Goal: Task Accomplishment & Management: Manage account settings

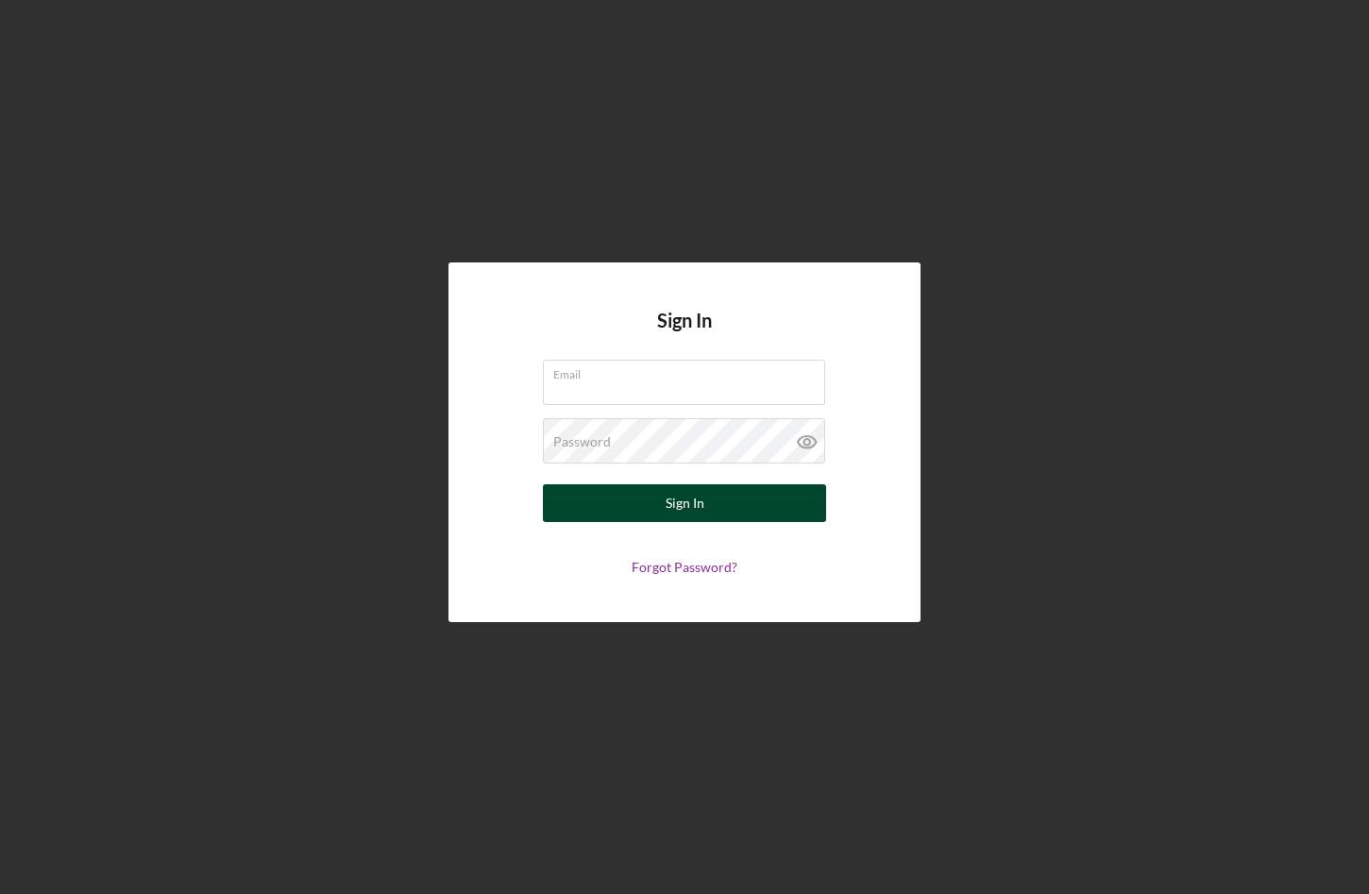
type input "[EMAIL_ADDRESS][DOMAIN_NAME]"
click at [605, 516] on button "Sign In" at bounding box center [684, 503] width 283 height 38
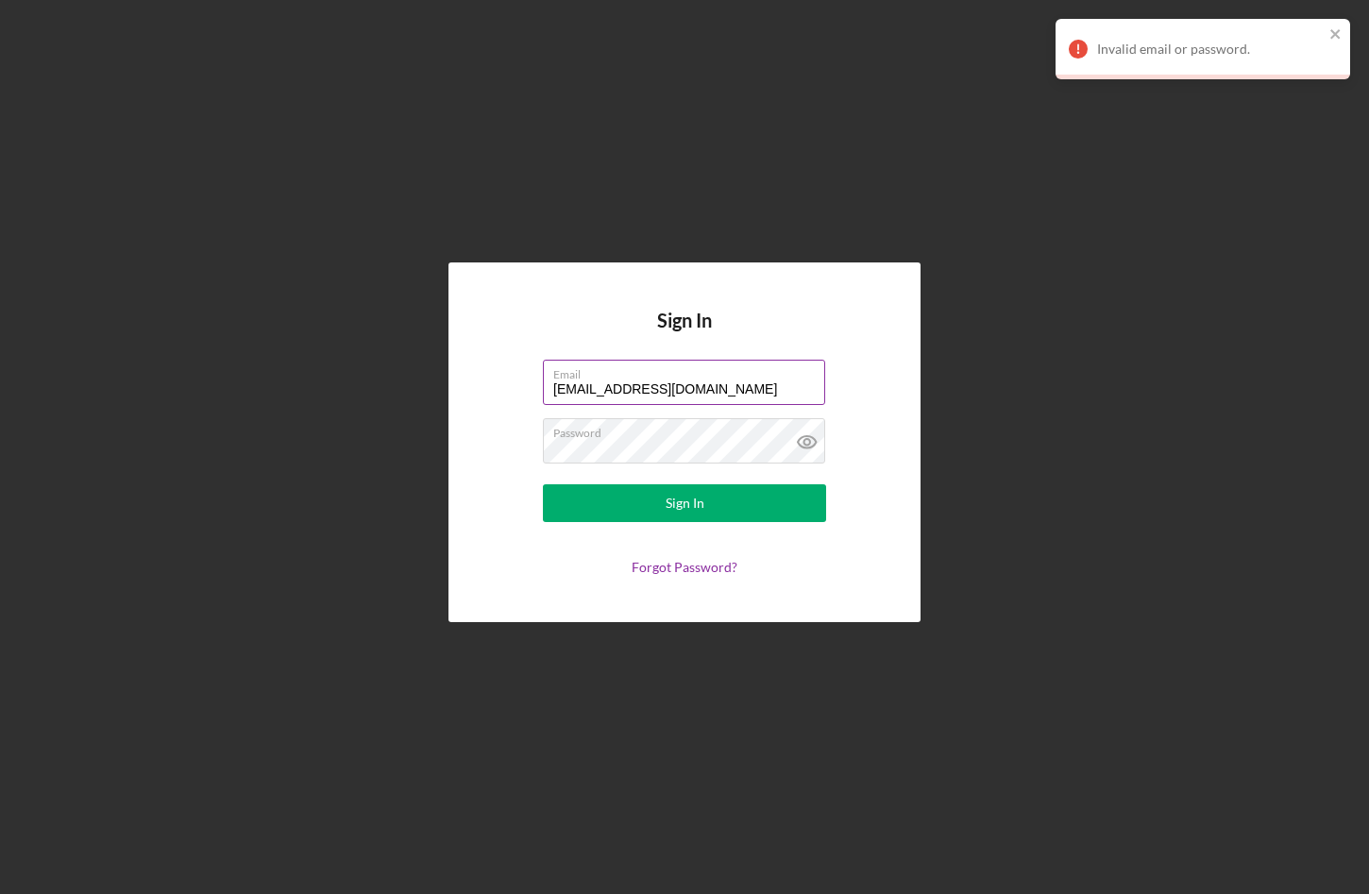
click at [687, 393] on input "[EMAIL_ADDRESS][DOMAIN_NAME]" at bounding box center [684, 382] width 282 height 45
click at [796, 447] on icon at bounding box center [807, 441] width 47 height 47
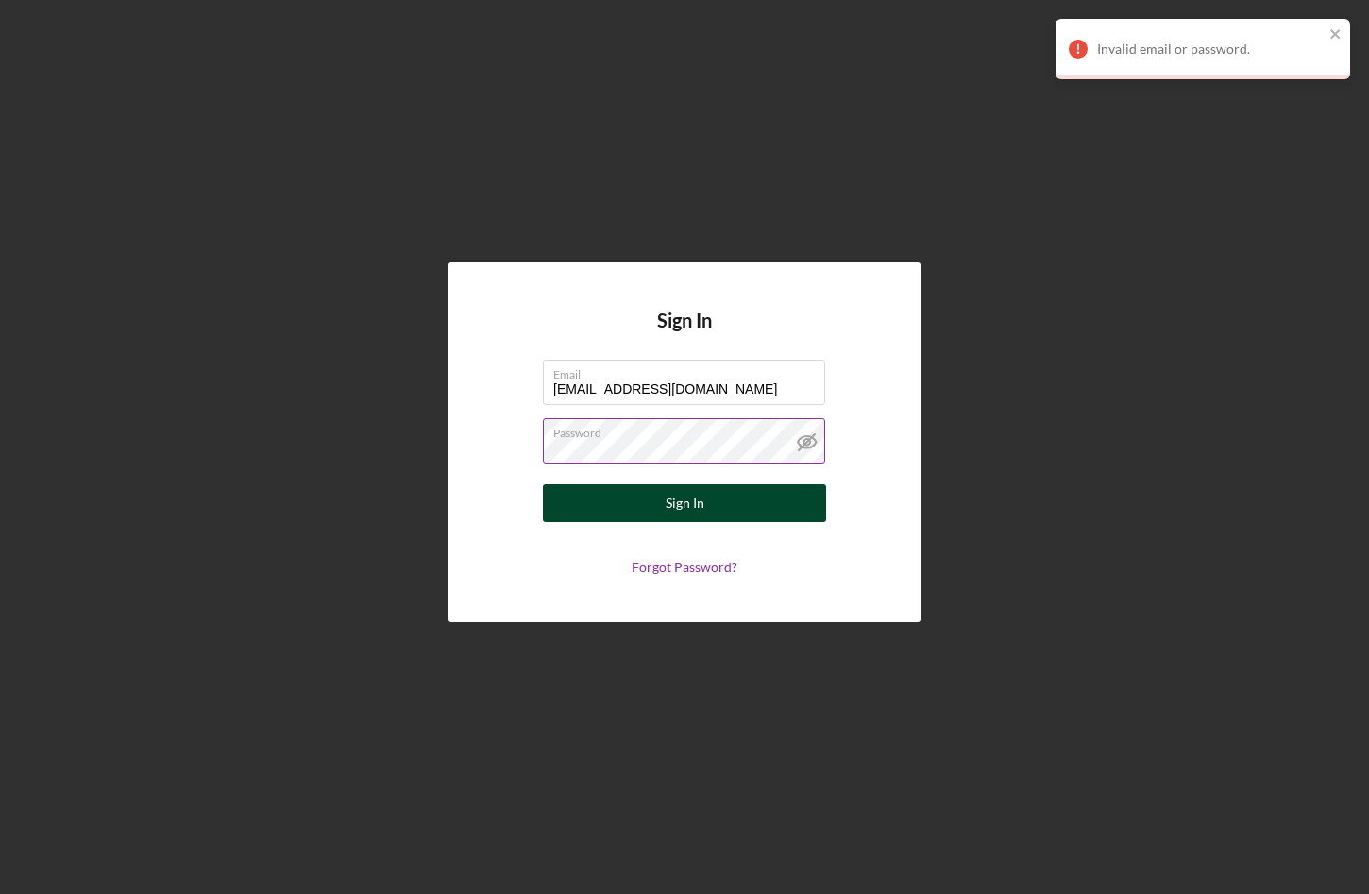
click at [703, 504] on button "Sign In" at bounding box center [684, 503] width 283 height 38
click at [543, 484] on button "Sign In" at bounding box center [684, 503] width 283 height 38
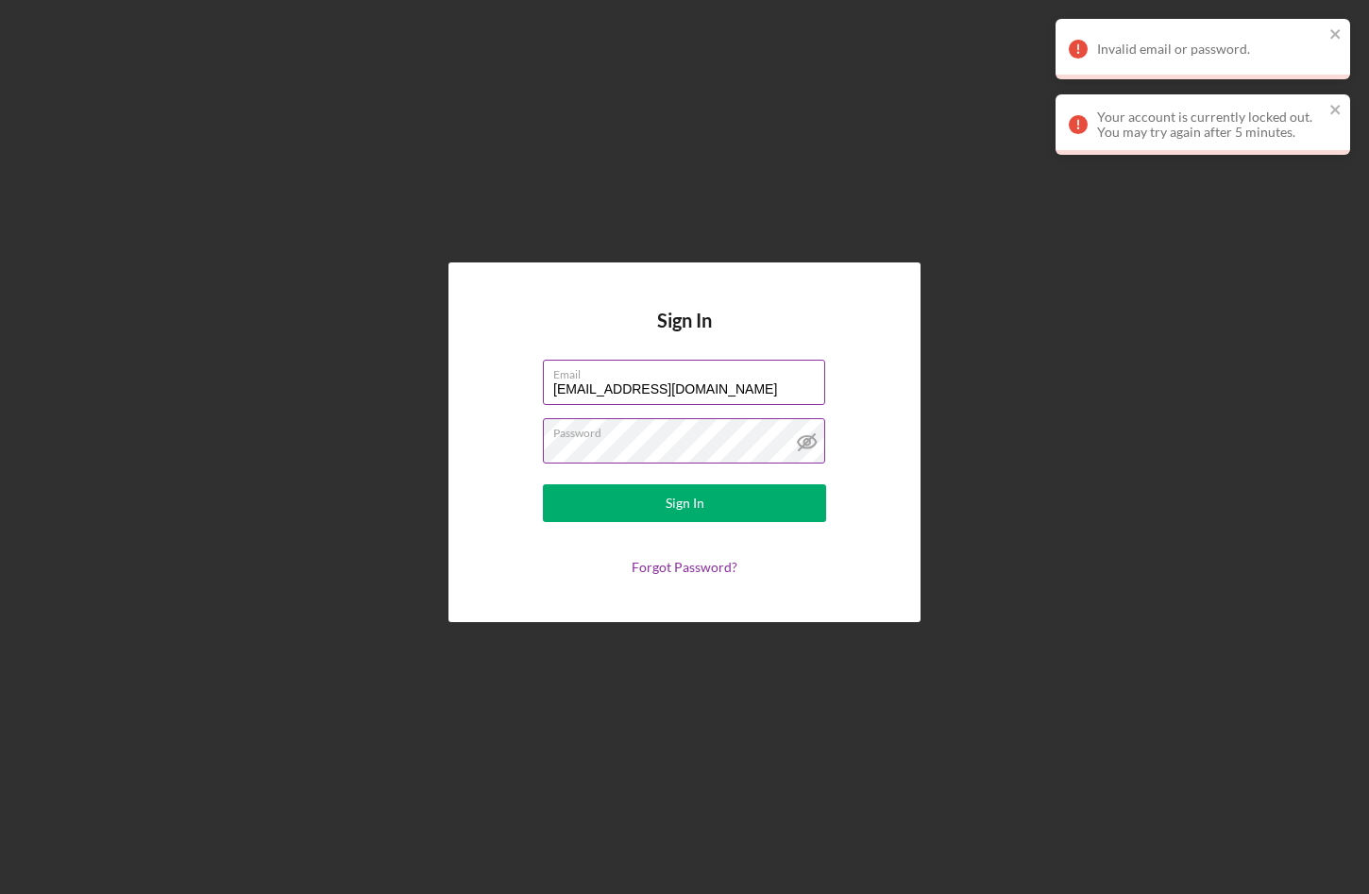
click at [688, 394] on input "[EMAIL_ADDRESS][DOMAIN_NAME]" at bounding box center [684, 382] width 282 height 45
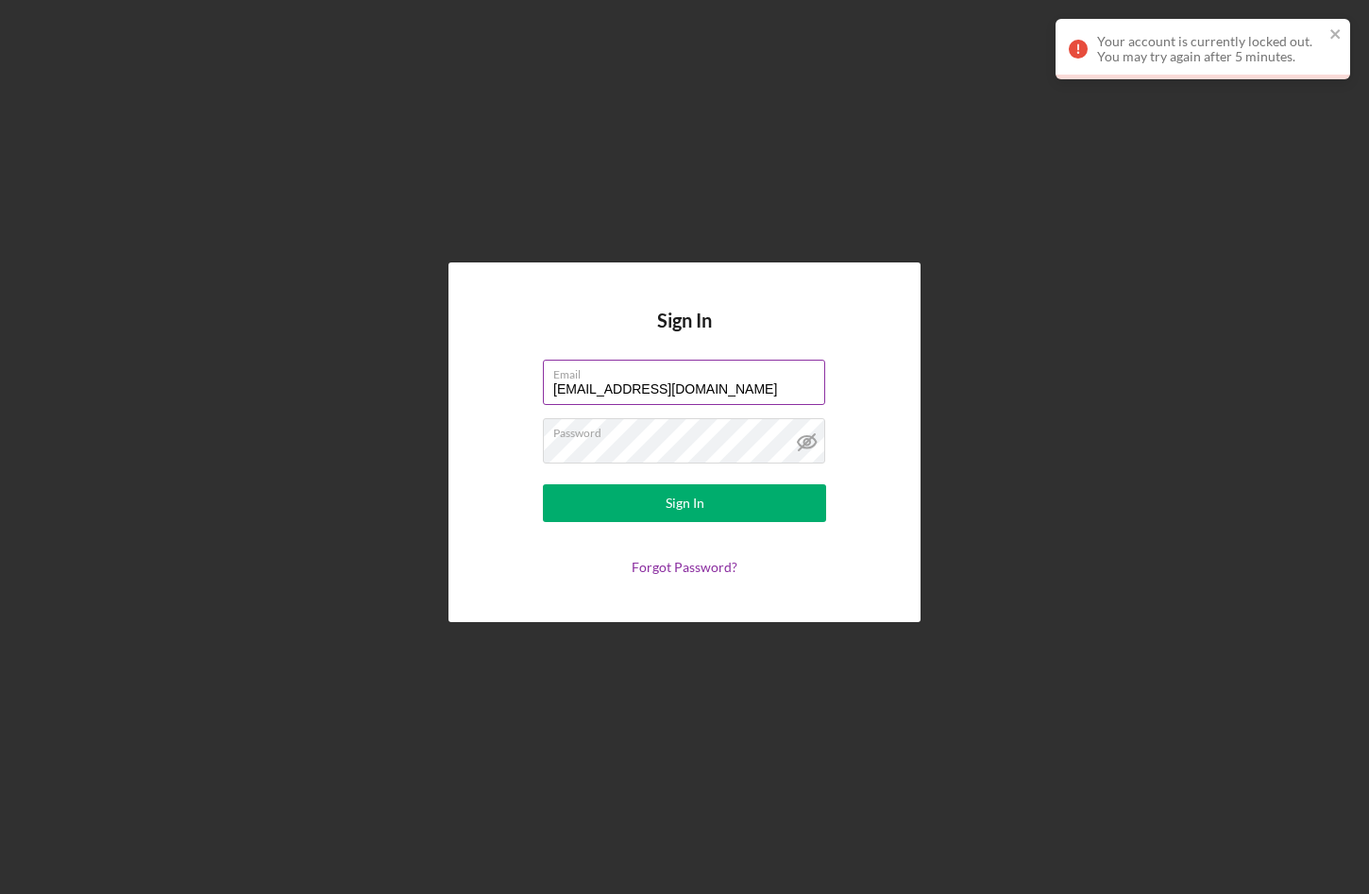
click at [712, 394] on input "[EMAIL_ADDRESS][DOMAIN_NAME]" at bounding box center [684, 382] width 282 height 45
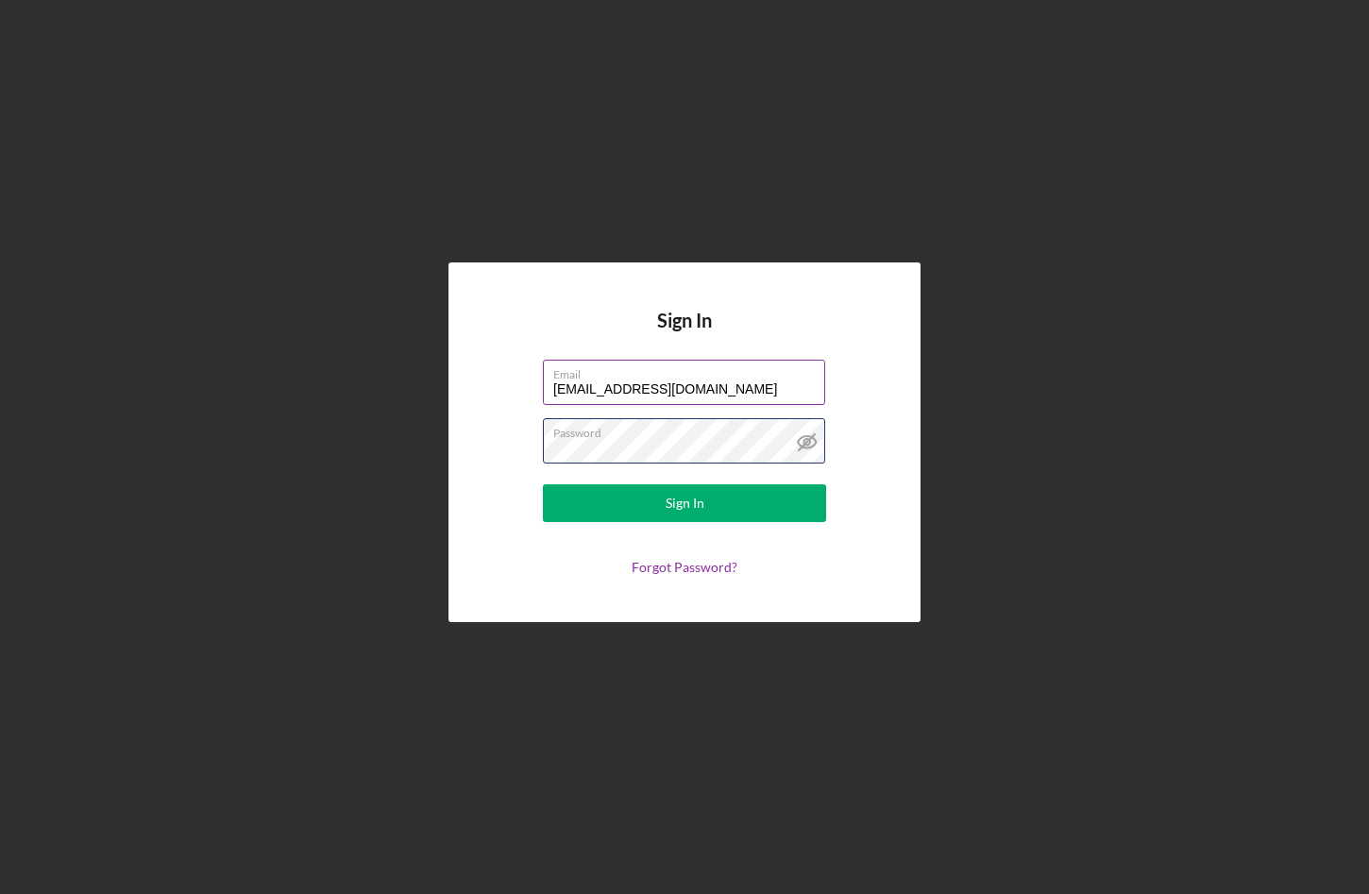
click at [543, 484] on button "Sign In" at bounding box center [684, 503] width 283 height 38
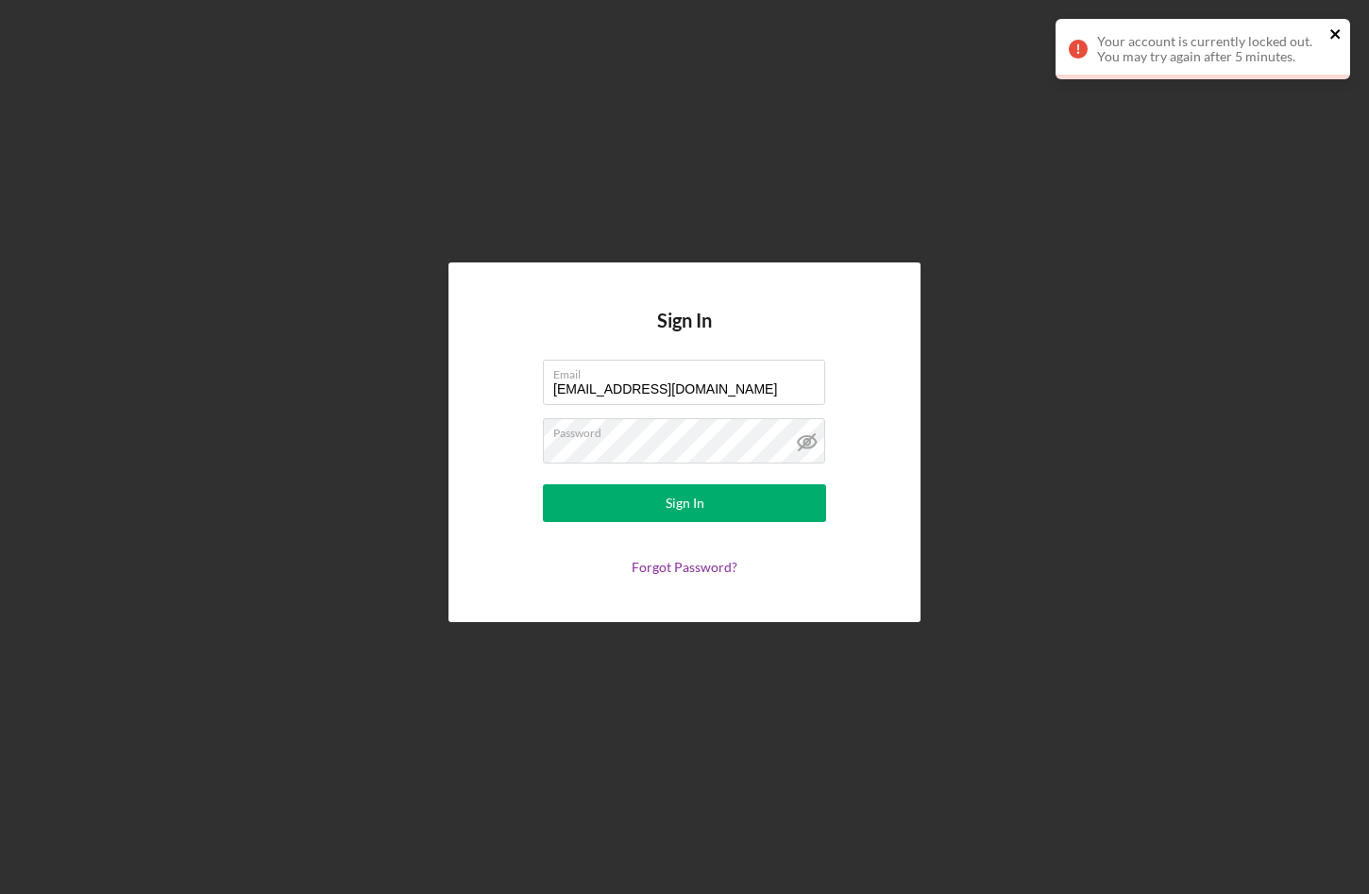
click at [1340, 32] on icon "close" at bounding box center [1335, 33] width 13 height 15
